Goal: Navigation & Orientation: Find specific page/section

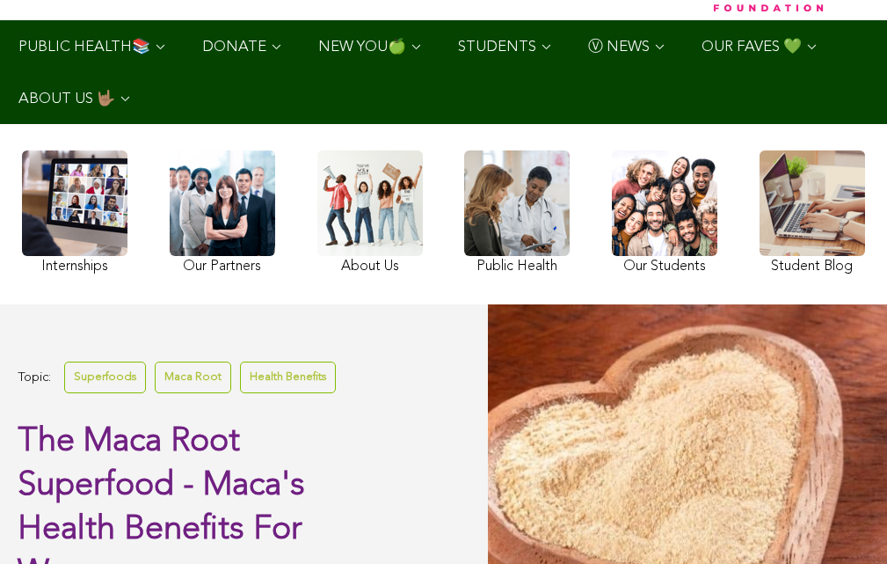
scroll to position [94, 0]
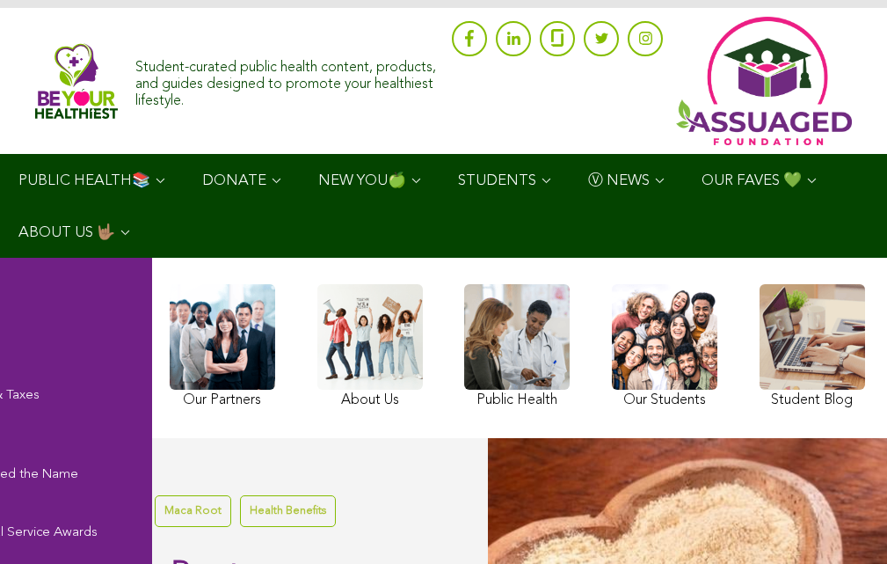
click at [90, 239] on link "ABOUT US 🤟🏽" at bounding box center [76, 232] width 152 height 52
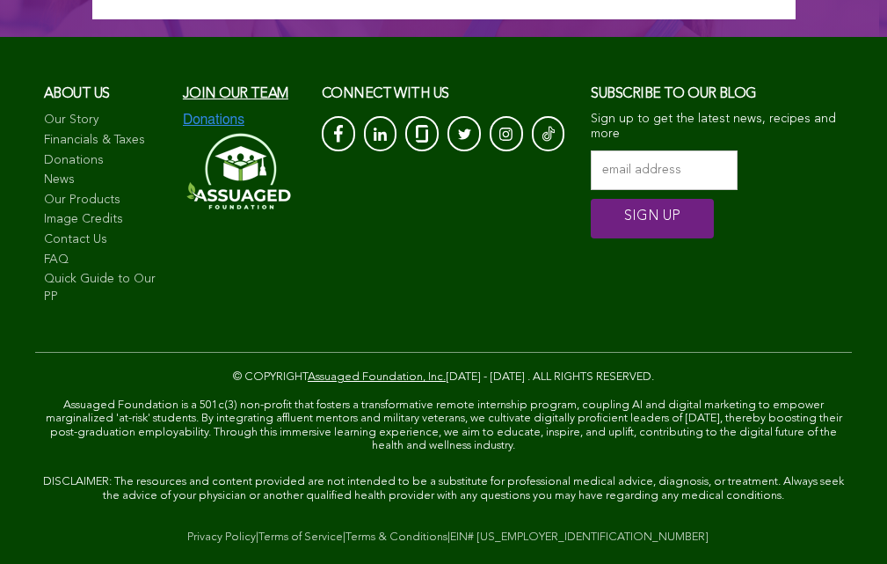
click at [106, 189] on link "News" at bounding box center [104, 181] width 121 height 18
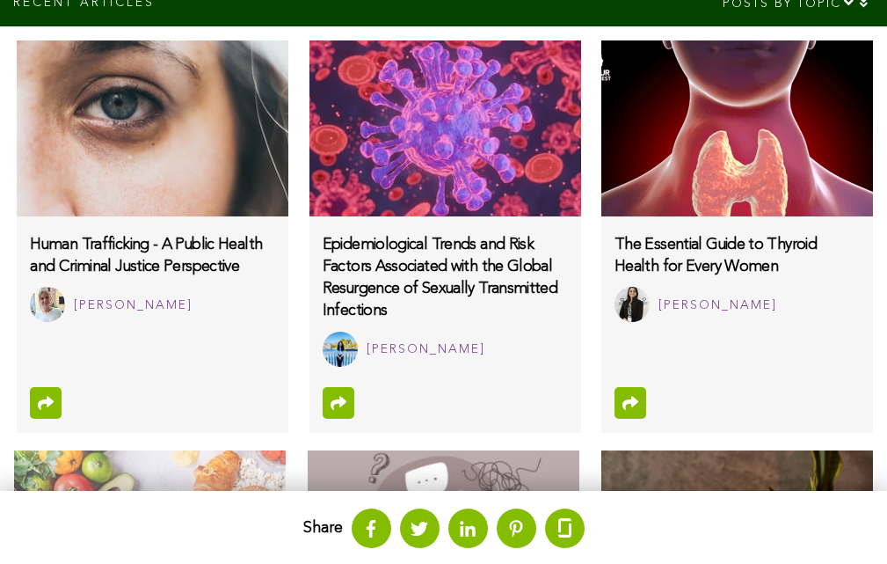
scroll to position [1256, 0]
